Goal: Task Accomplishment & Management: Manage account settings

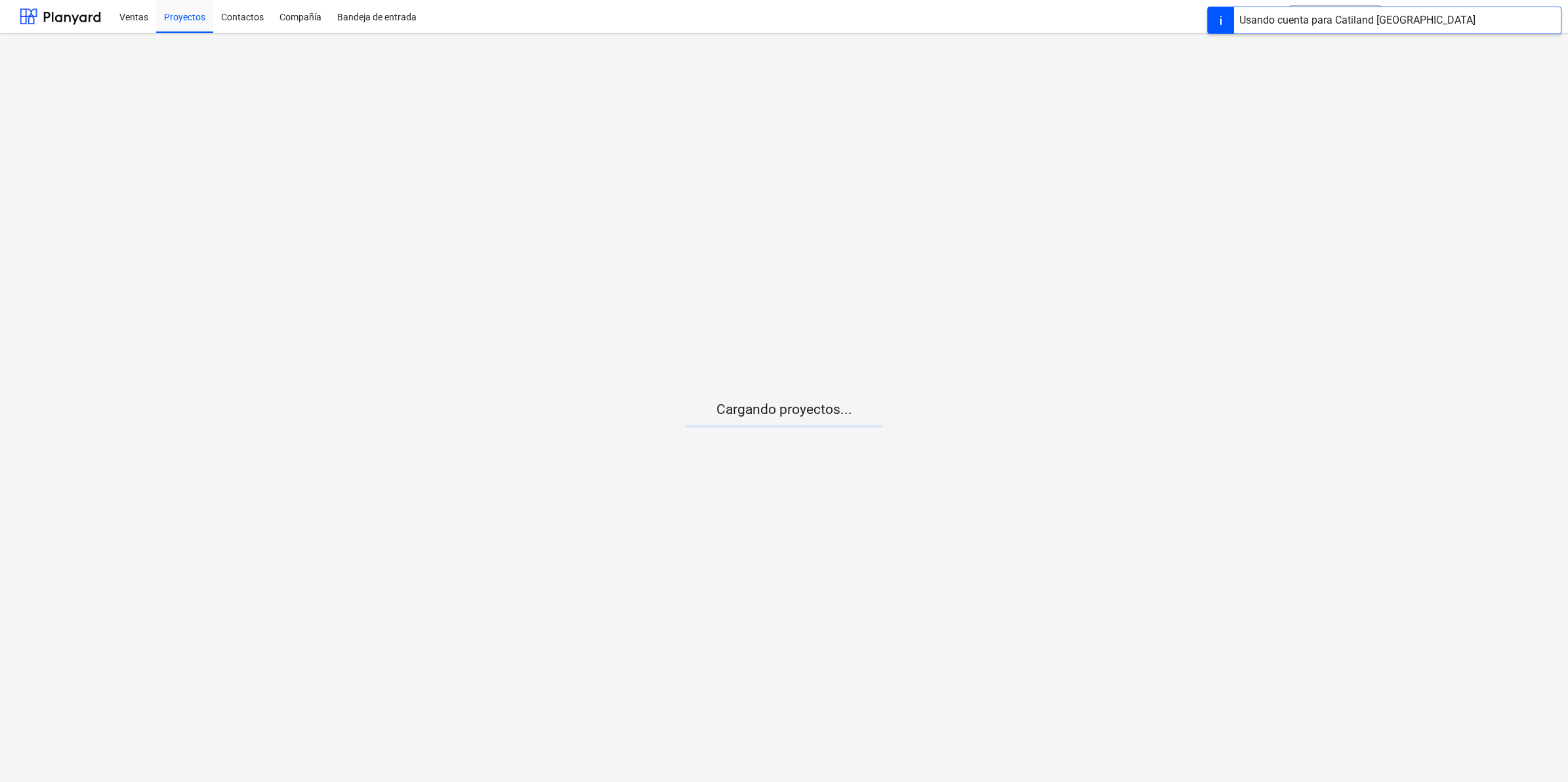
click at [762, 441] on main "Cargando proyectos..." at bounding box center [784, 408] width 1568 height 749
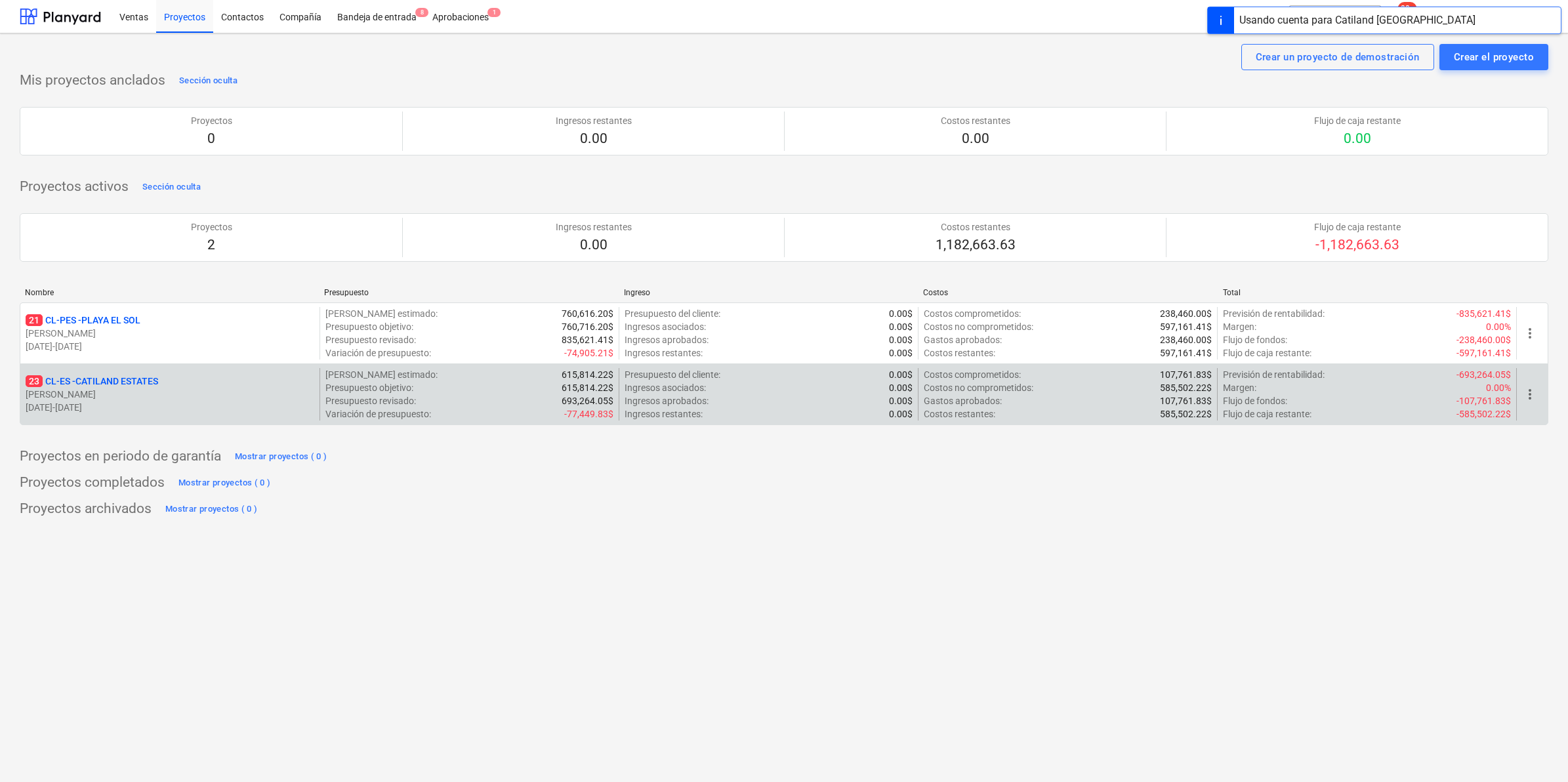
click at [96, 382] on p "23 CL-ES - CATILAND ESTATES" at bounding box center [91, 381] width 132 height 13
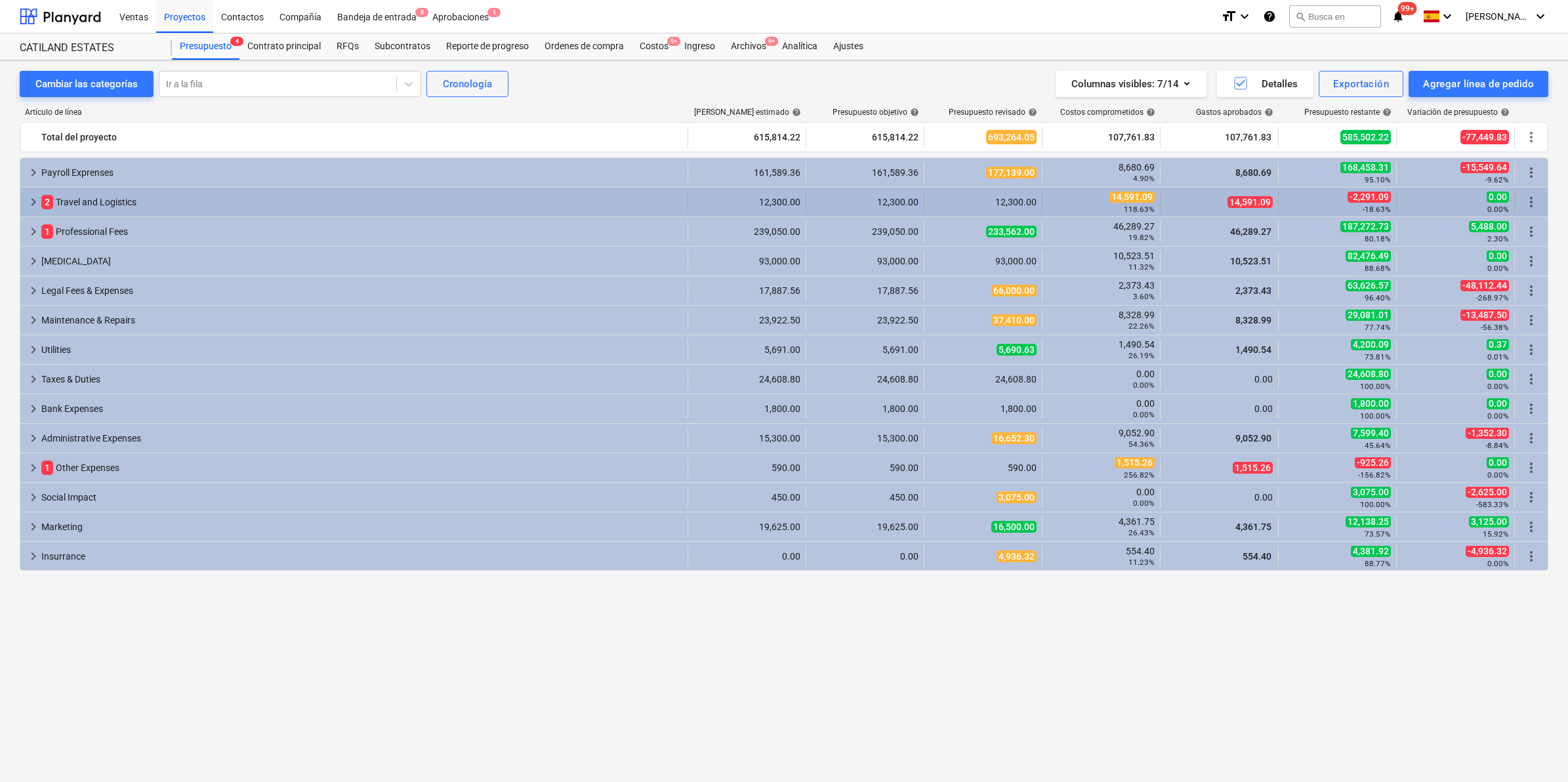
click at [34, 210] on span "keyboard_arrow_right" at bounding box center [34, 202] width 16 height 16
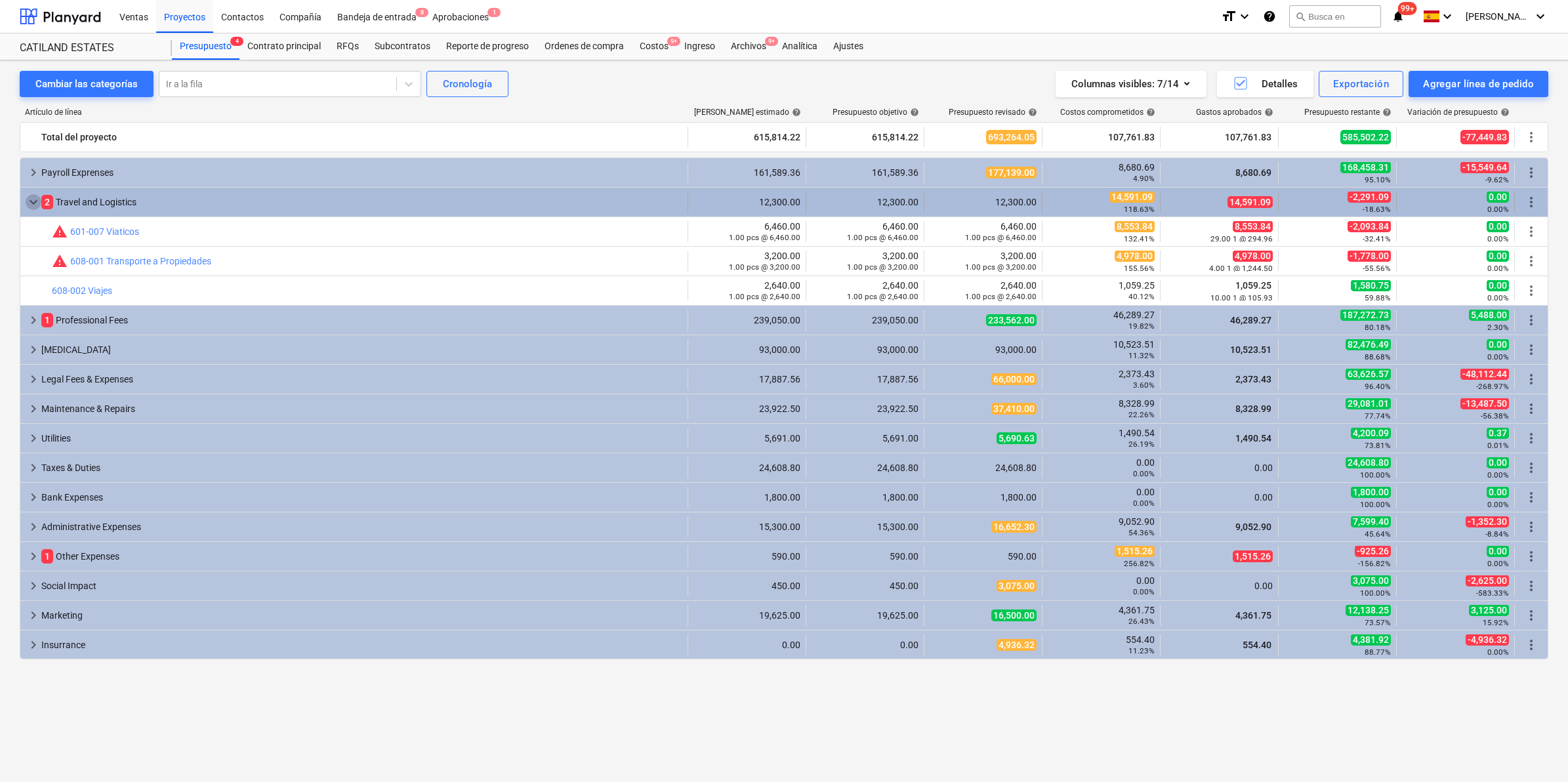
click at [34, 207] on span "keyboard_arrow_down" at bounding box center [34, 202] width 16 height 16
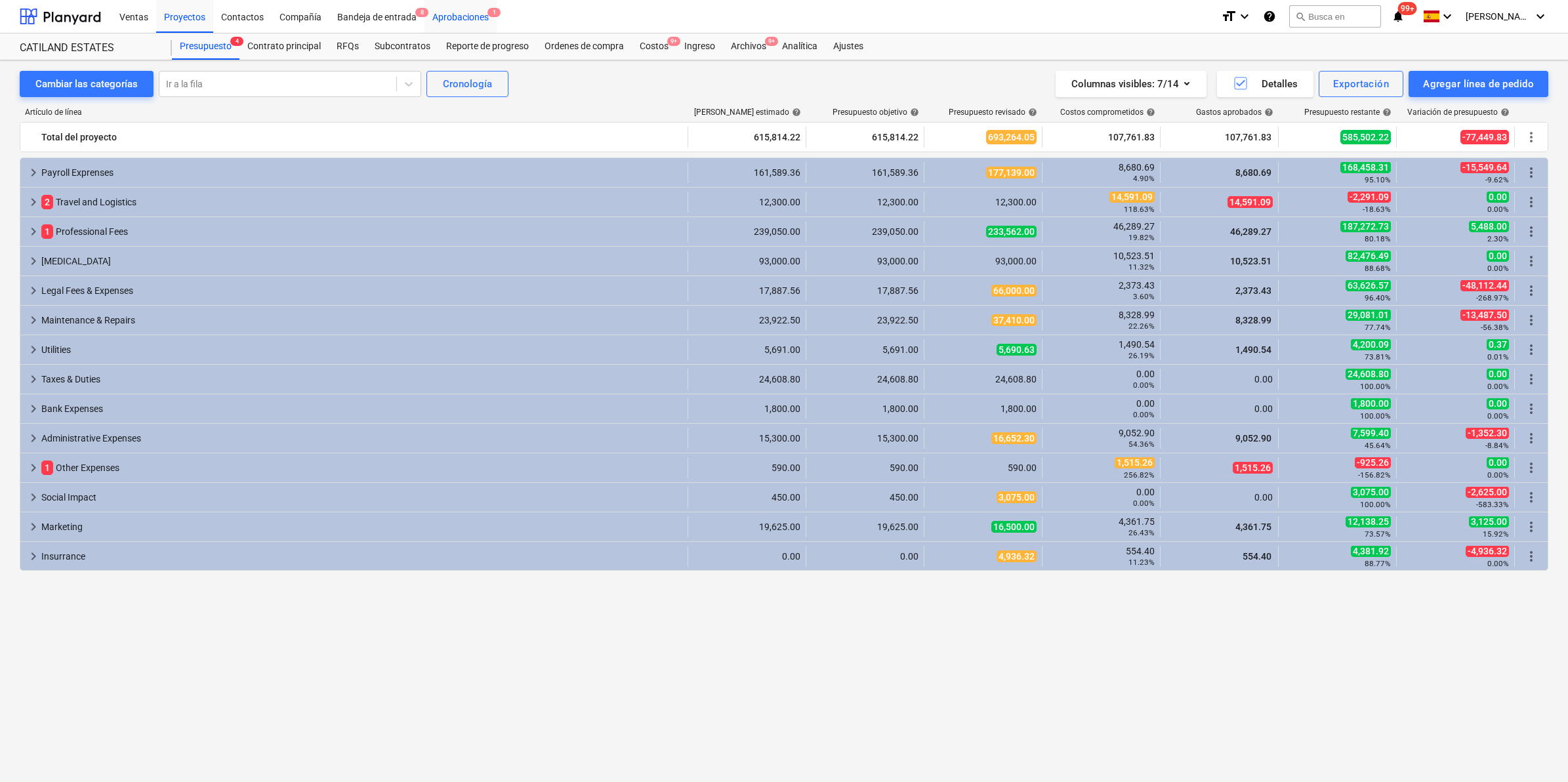
click at [473, 11] on div "Aprobaciones 1" at bounding box center [460, 16] width 73 height 34
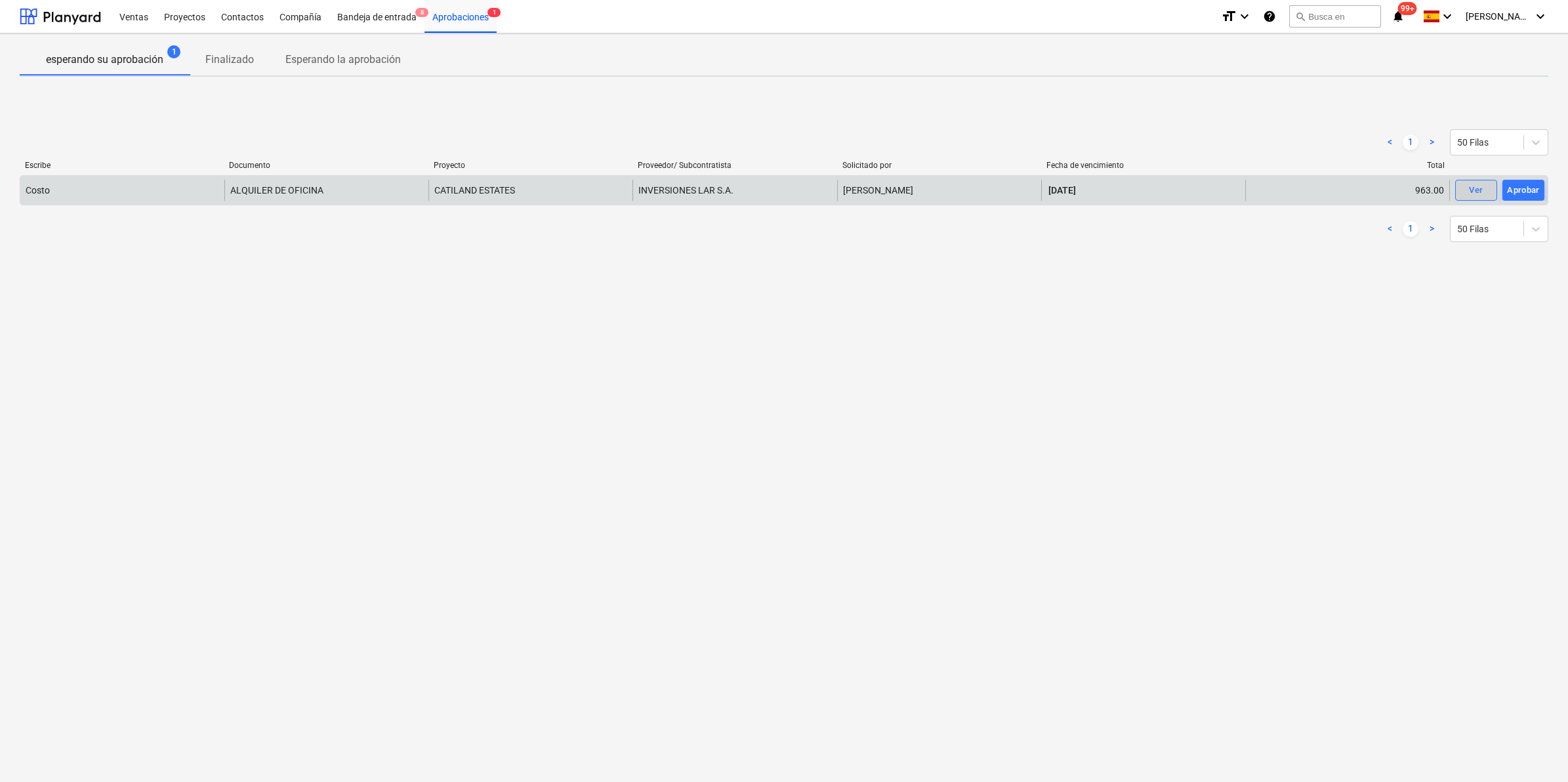
click at [1473, 184] on div "Ver" at bounding box center [1476, 190] width 14 height 15
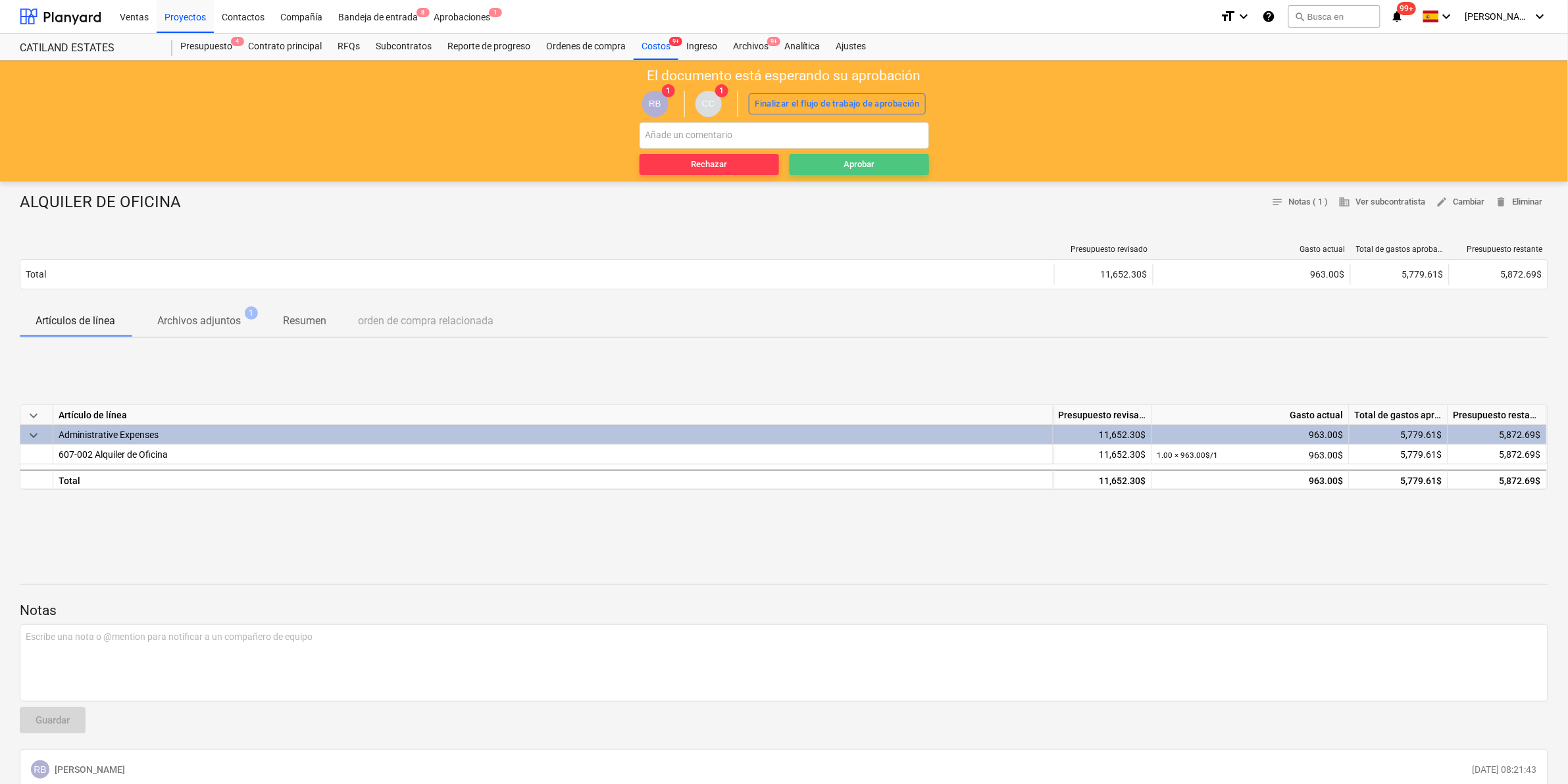
click at [863, 162] on div "Aprobar" at bounding box center [859, 165] width 31 height 15
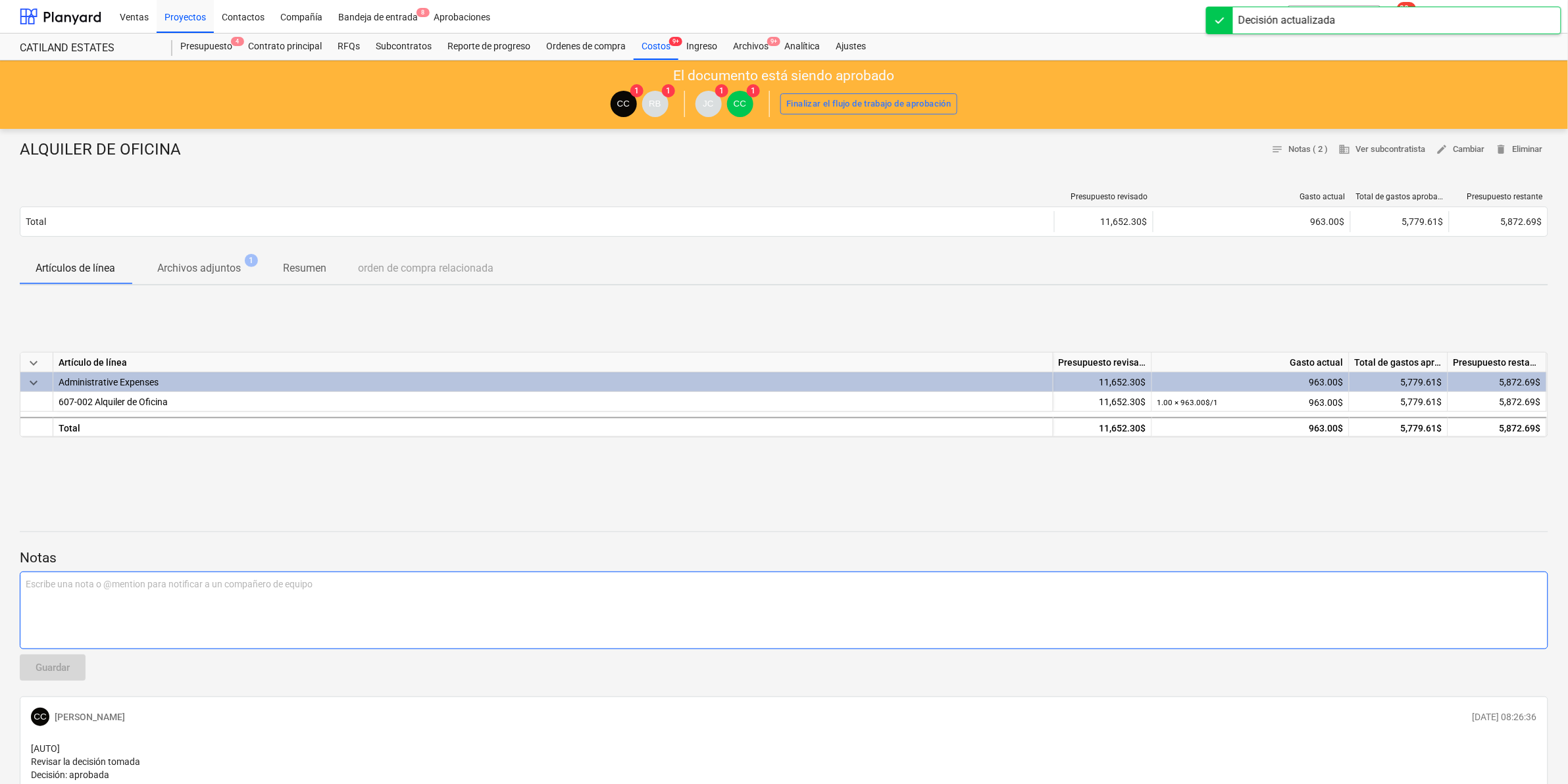
click at [1172, 581] on p "Escribe una nota o @mention para notificar a un compañero de equipo ﻿" at bounding box center [784, 584] width 1517 height 13
